Goal: Task Accomplishment & Management: Manage account settings

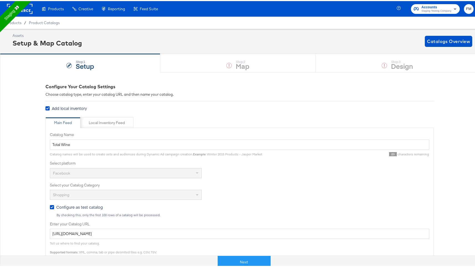
click at [24, 9] on rect at bounding box center [20, 8] width 26 height 10
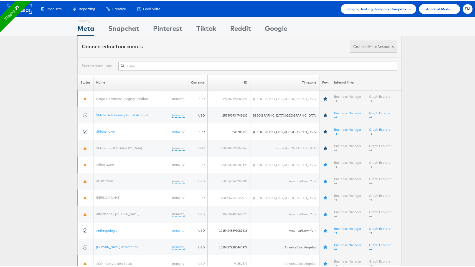
click at [372, 41] on button "Connect meta Accounts" at bounding box center [374, 45] width 48 height 12
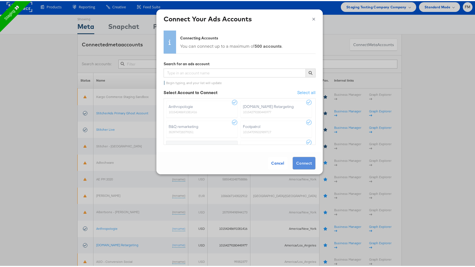
click at [227, 100] on label "Anthropologie 10154248691081416" at bounding box center [202, 108] width 72 height 17
click at [230, 100] on label "Anthropologie 10154248691081416" at bounding box center [202, 108] width 72 height 17
click at [275, 161] on div "Cancel" at bounding box center [278, 162] width 20 height 12
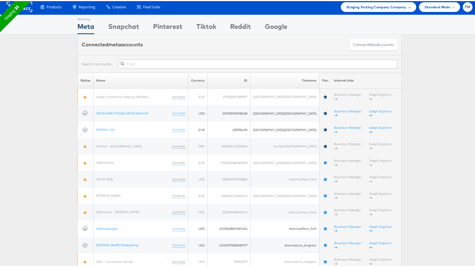
click at [393, 7] on span "Staging Testing Company Company" at bounding box center [376, 6] width 60 height 6
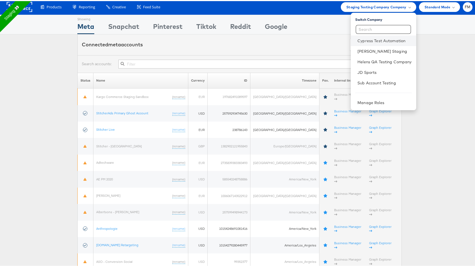
click at [379, 42] on li "Cypress Test Automation" at bounding box center [383, 39] width 65 height 11
click at [378, 37] on link "Cypress Test Automation" at bounding box center [385, 40] width 54 height 6
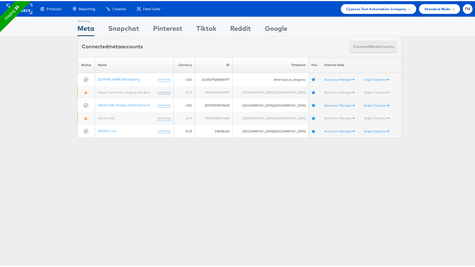
click at [376, 48] on button "Connect meta Accounts" at bounding box center [374, 45] width 48 height 12
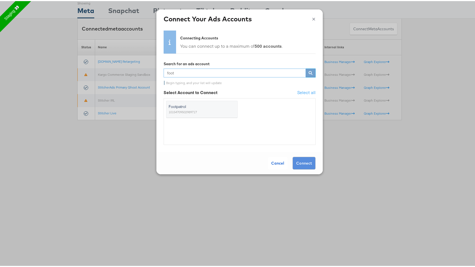
type input "foot"
click at [208, 107] on span "Footpatrol" at bounding box center [199, 106] width 60 height 6
click at [0, 0] on input "Footpatrol 10154709502989717" at bounding box center [0, 0] width 0 height 0
click at [312, 161] on div "Cancel Connect" at bounding box center [239, 162] width 166 height 22
click at [308, 161] on button "Connect" at bounding box center [304, 162] width 23 height 13
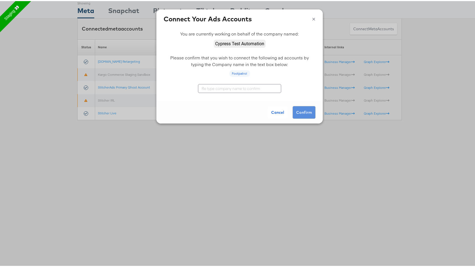
click at [260, 87] on input "text" at bounding box center [239, 87] width 83 height 9
type input "Cypress Test Automation"
click at [293, 107] on button "Confirm" at bounding box center [304, 111] width 23 height 13
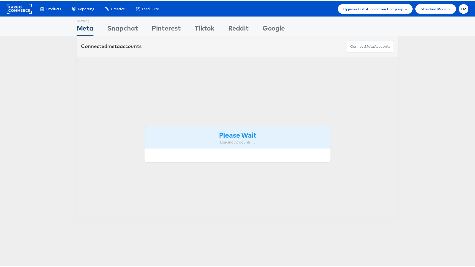
scroll to position [15, 0]
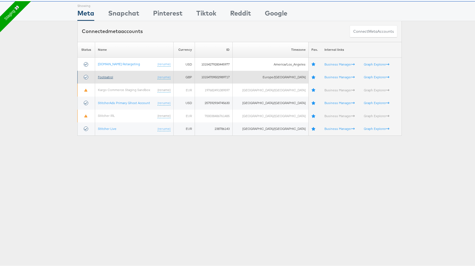
click at [110, 75] on link "Footpatrol" at bounding box center [105, 76] width 15 height 4
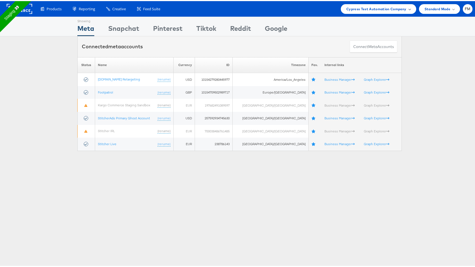
click at [358, 8] on span "Cypress Test Automation Company" at bounding box center [376, 8] width 60 height 6
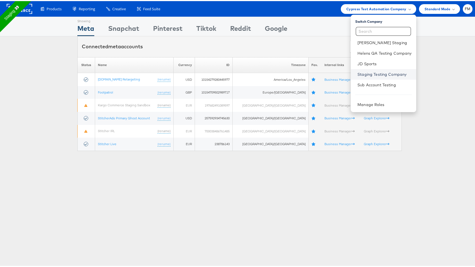
click at [366, 74] on link "Staging Testing Company" at bounding box center [385, 73] width 54 height 6
